Goal: Information Seeking & Learning: Learn about a topic

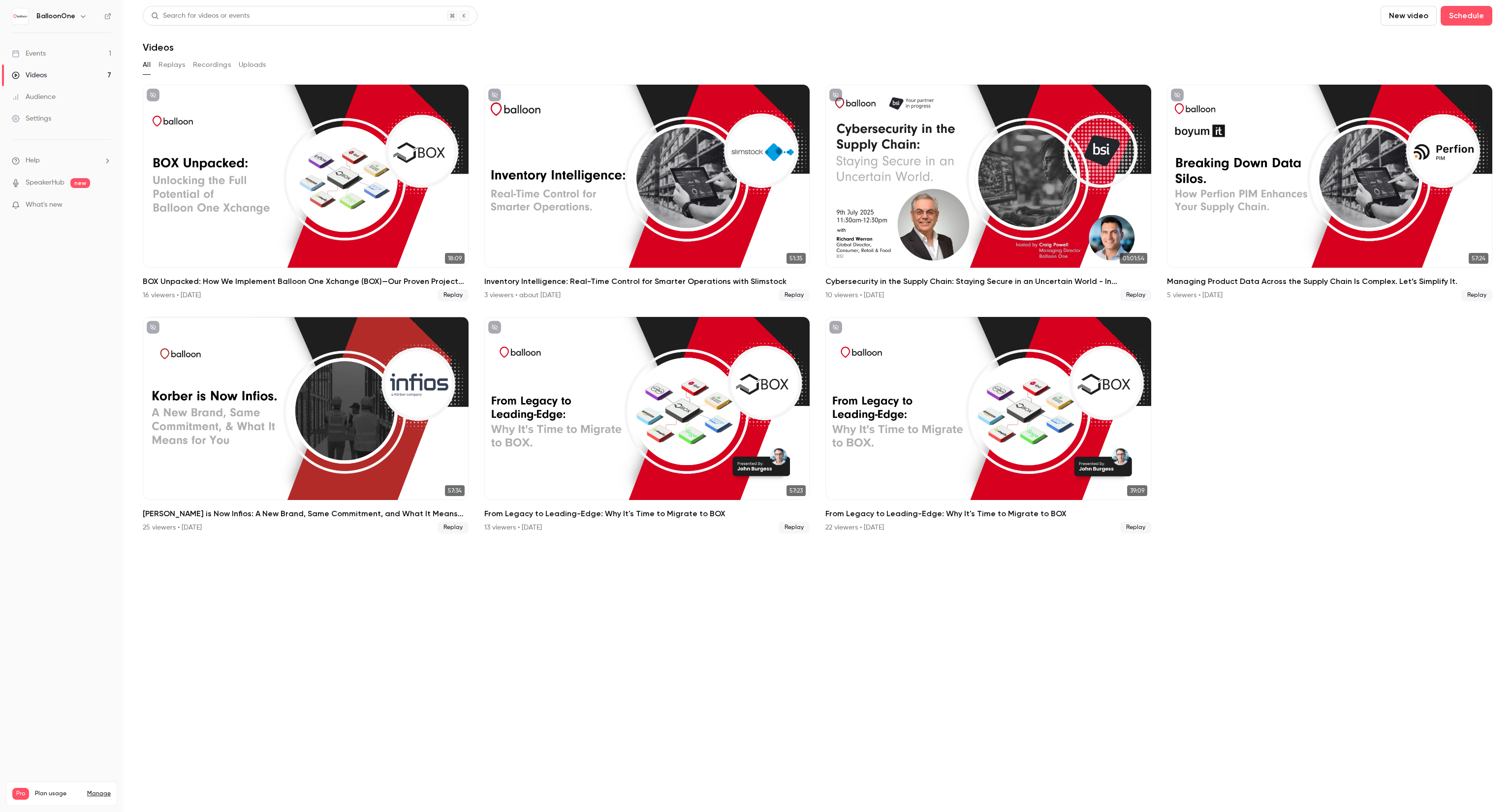
click at [91, 50] on link "Events 1" at bounding box center [61, 54] width 123 height 22
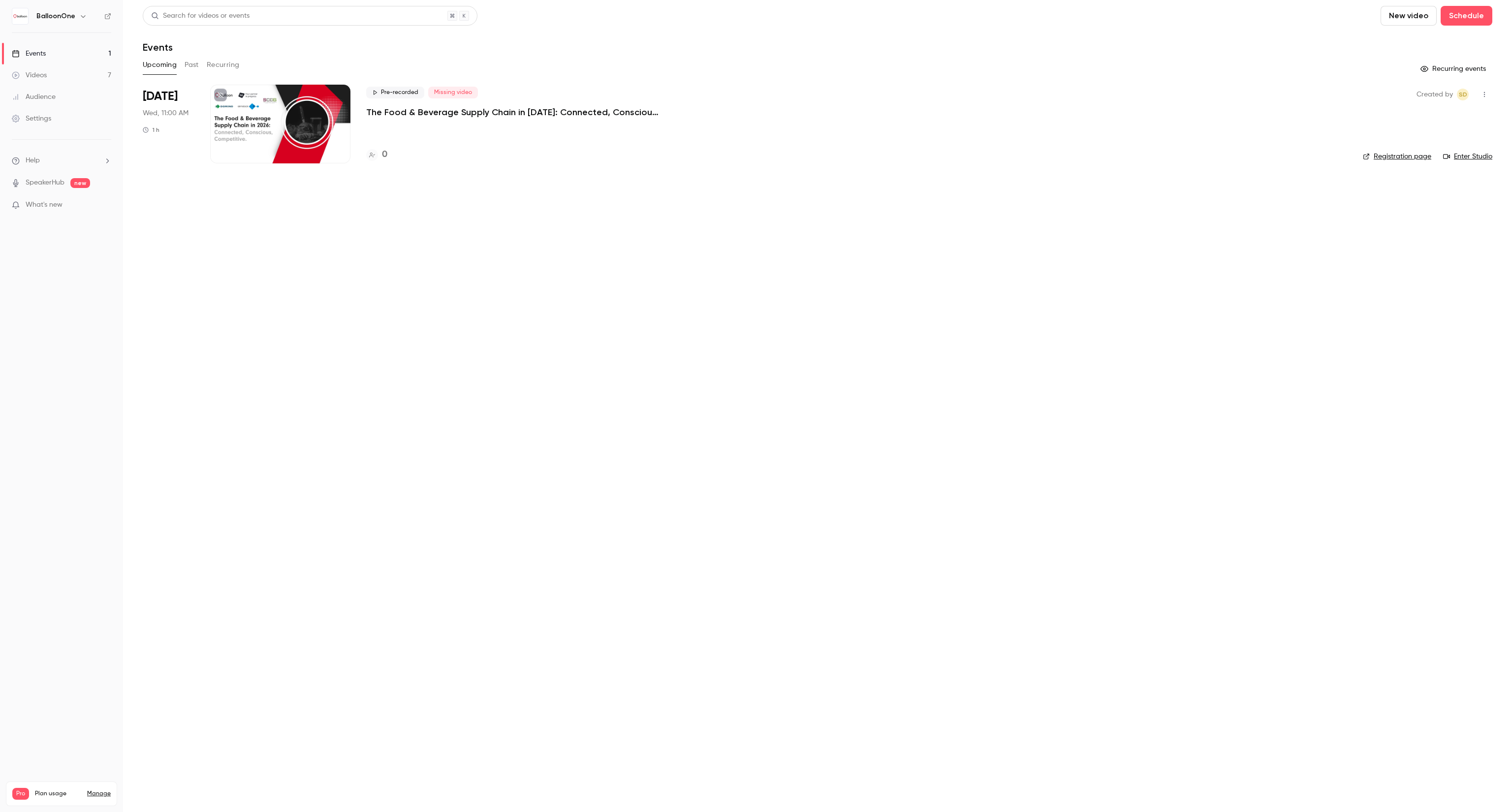
click at [70, 59] on link "Events 1" at bounding box center [61, 54] width 123 height 22
click at [65, 78] on link "Videos 7" at bounding box center [61, 75] width 123 height 22
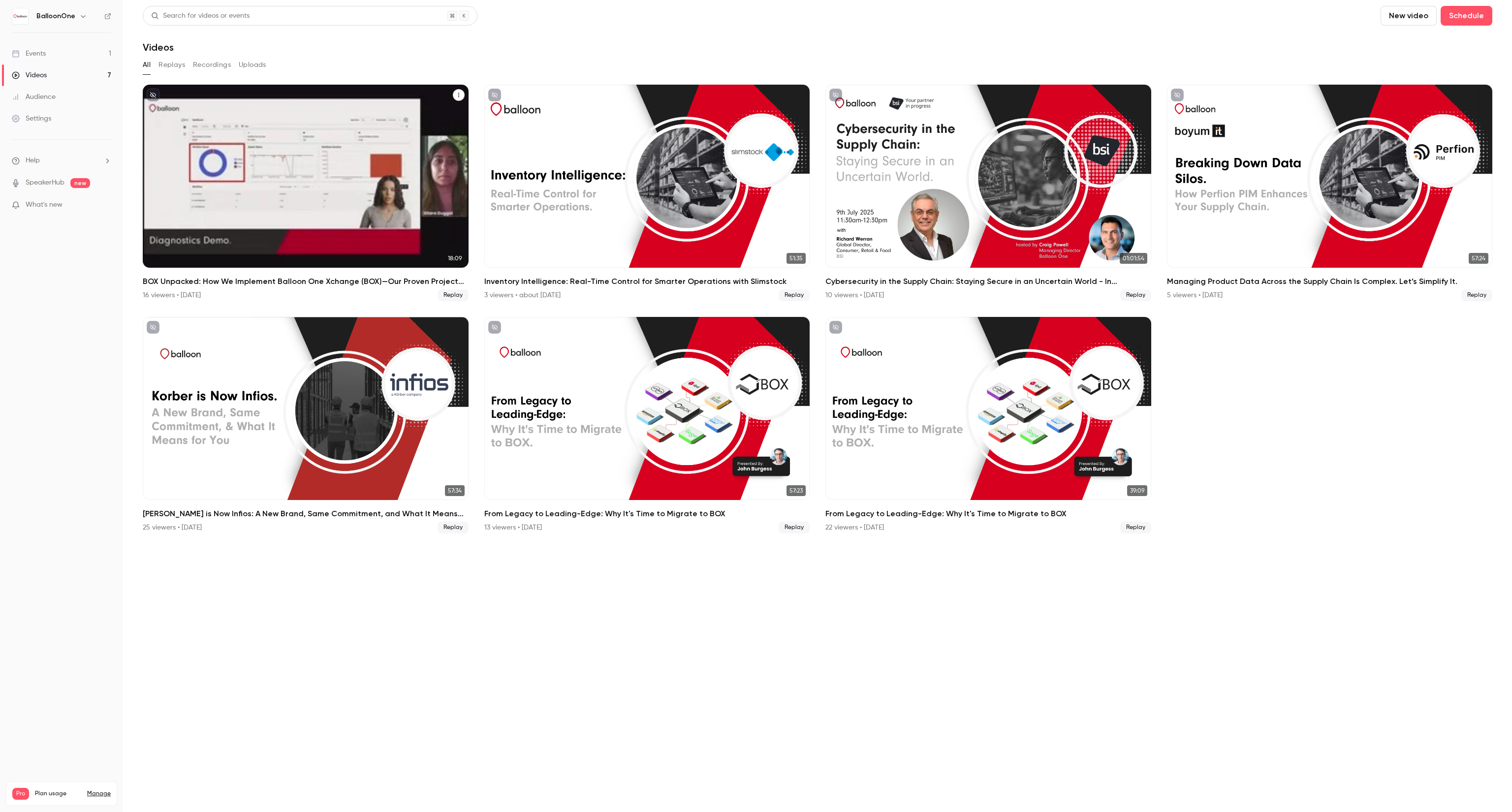
click at [258, 294] on div "16 viewers • [DATE] Replay" at bounding box center [305, 295] width 326 height 12
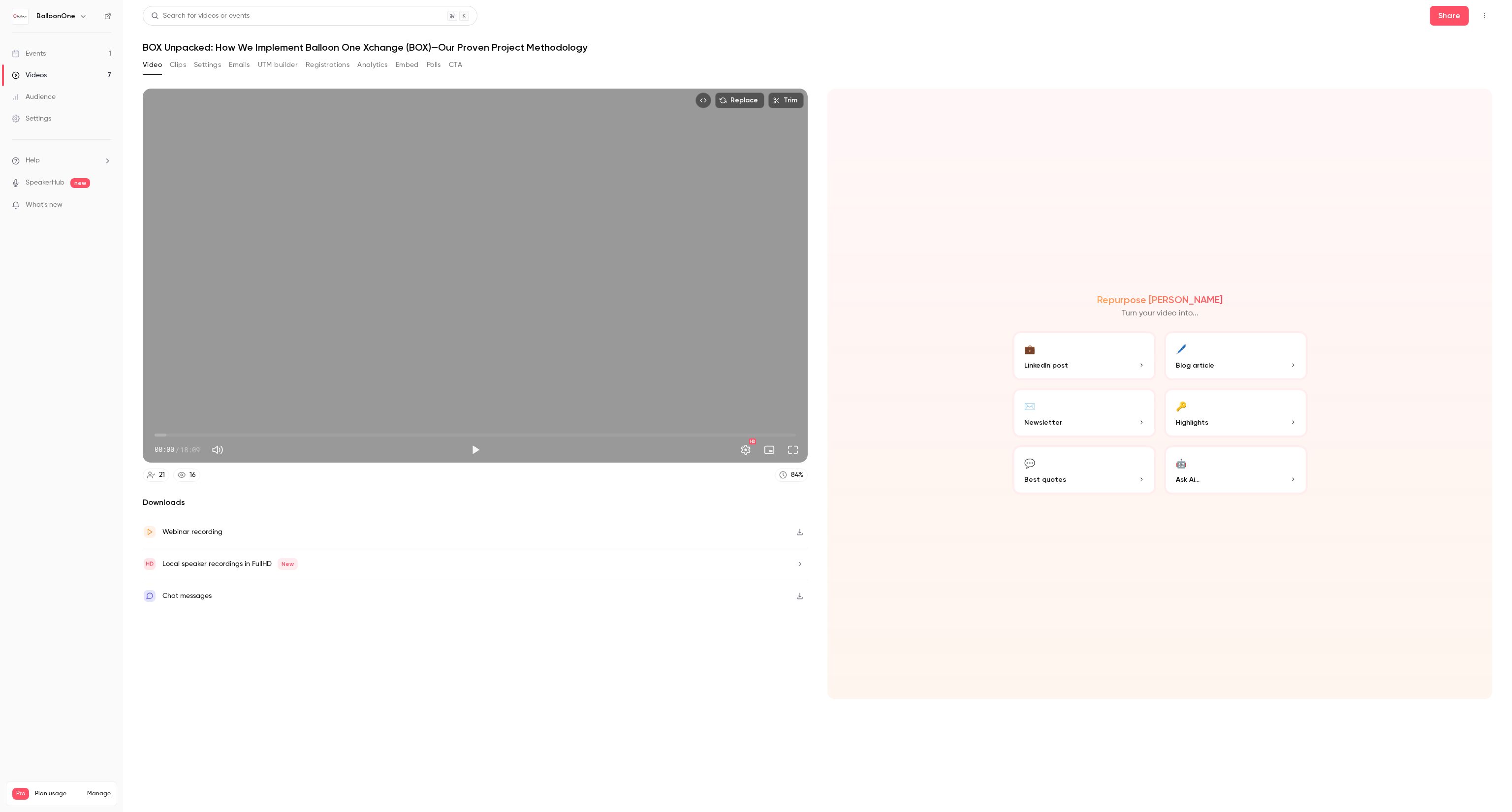
click at [329, 68] on button "Registrations" at bounding box center [328, 65] width 44 height 16
